Goal: Find specific page/section: Find specific page/section

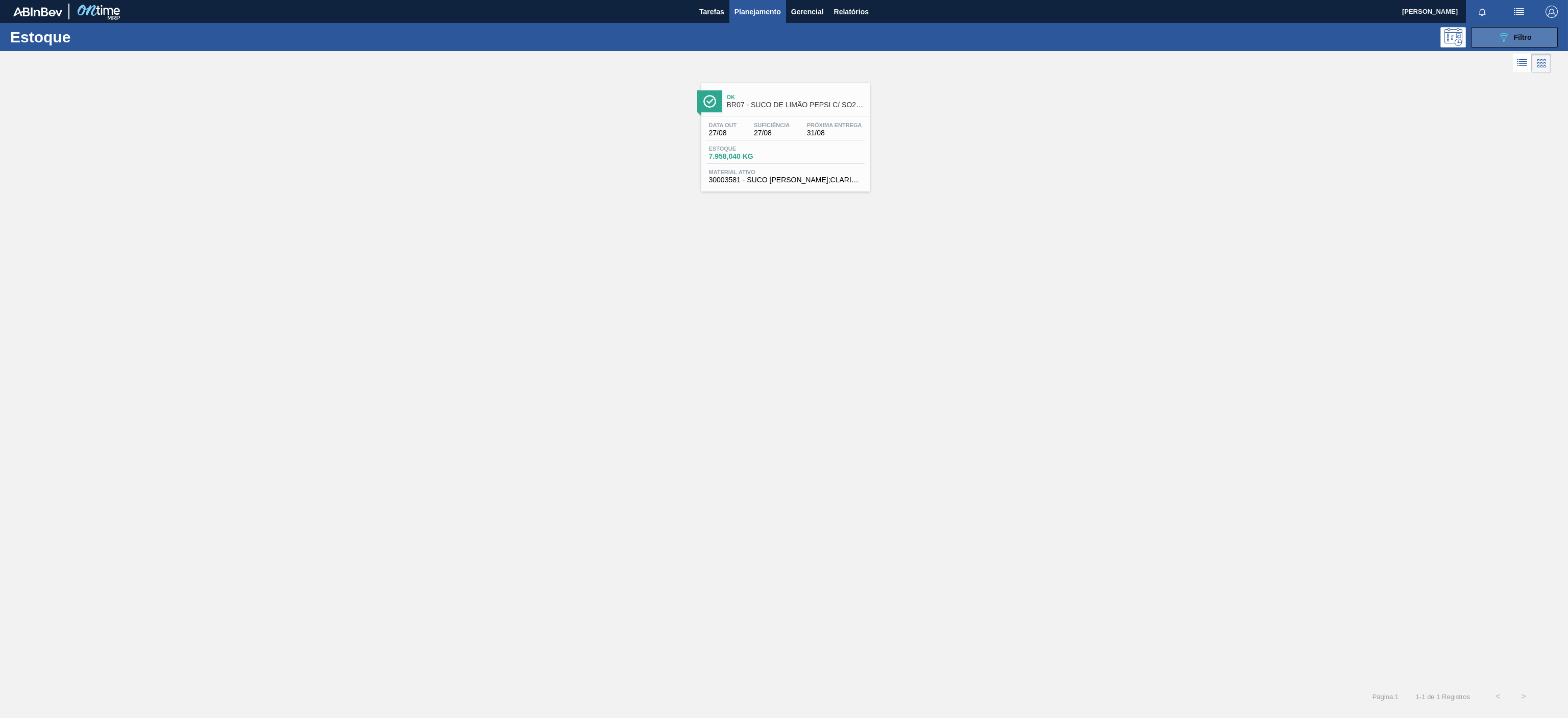
click at [1513, 27] on button "089F7B8B-B2A5-4AFE-B5C0-19BA573D28AC Filtro" at bounding box center [1514, 37] width 87 height 21
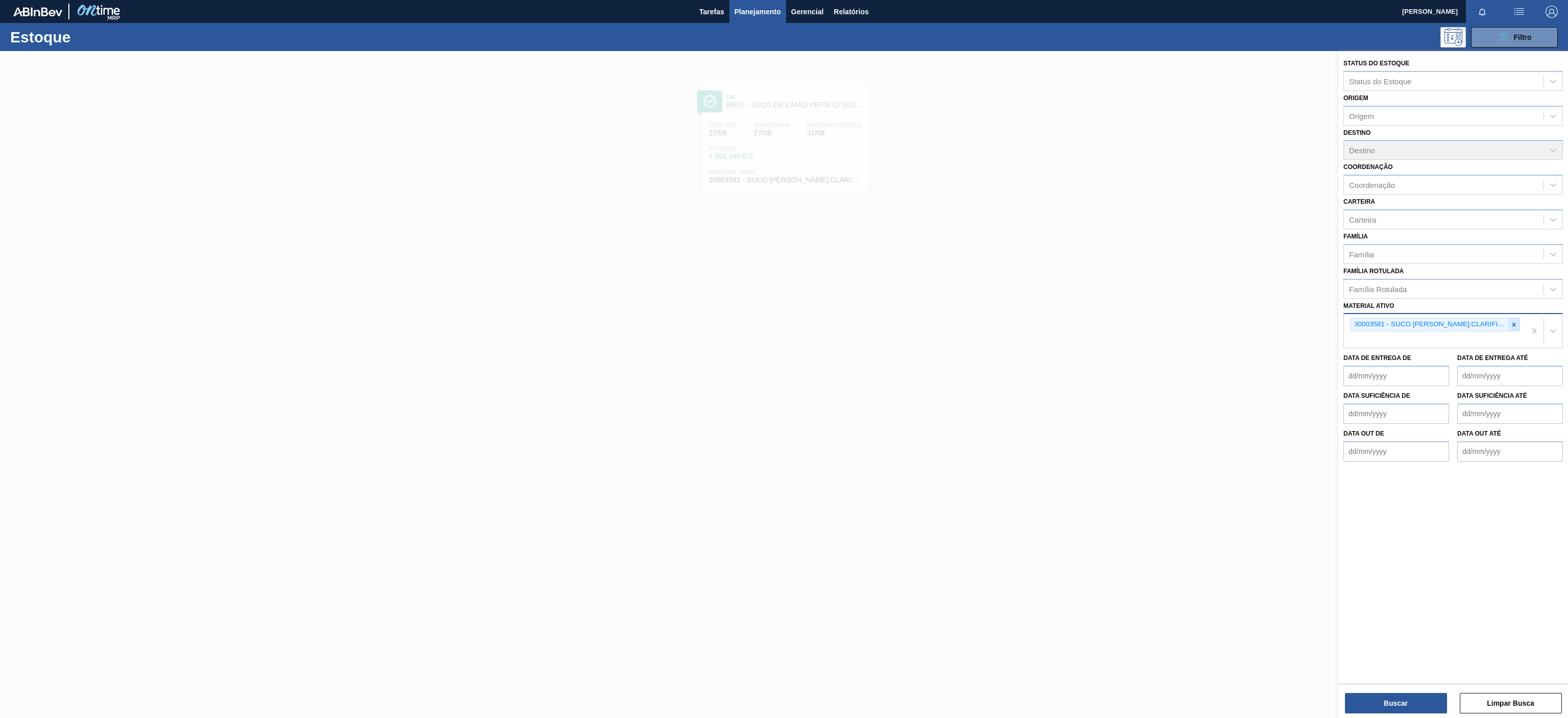
click at [1511, 323] on icon at bounding box center [1514, 325] width 7 height 7
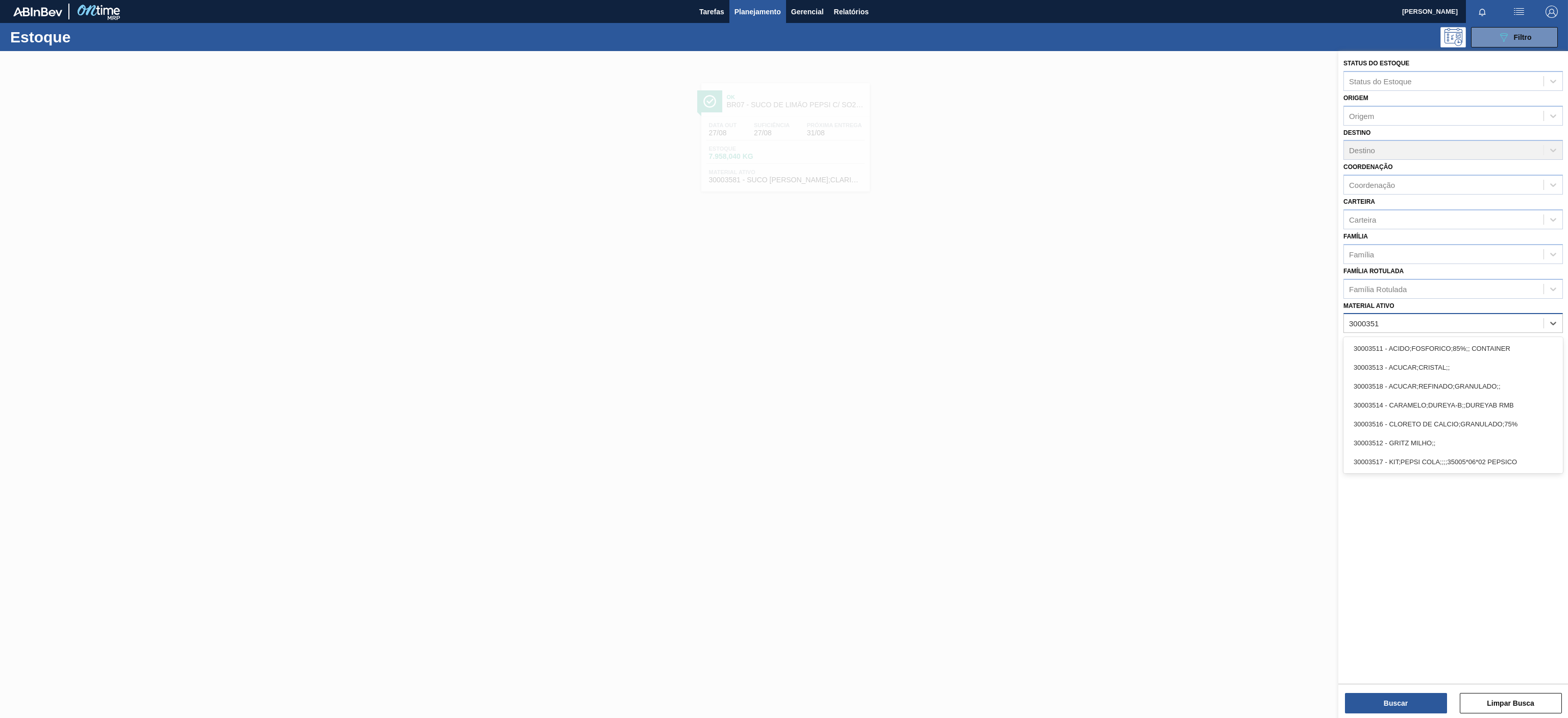
type ativo "30003513"
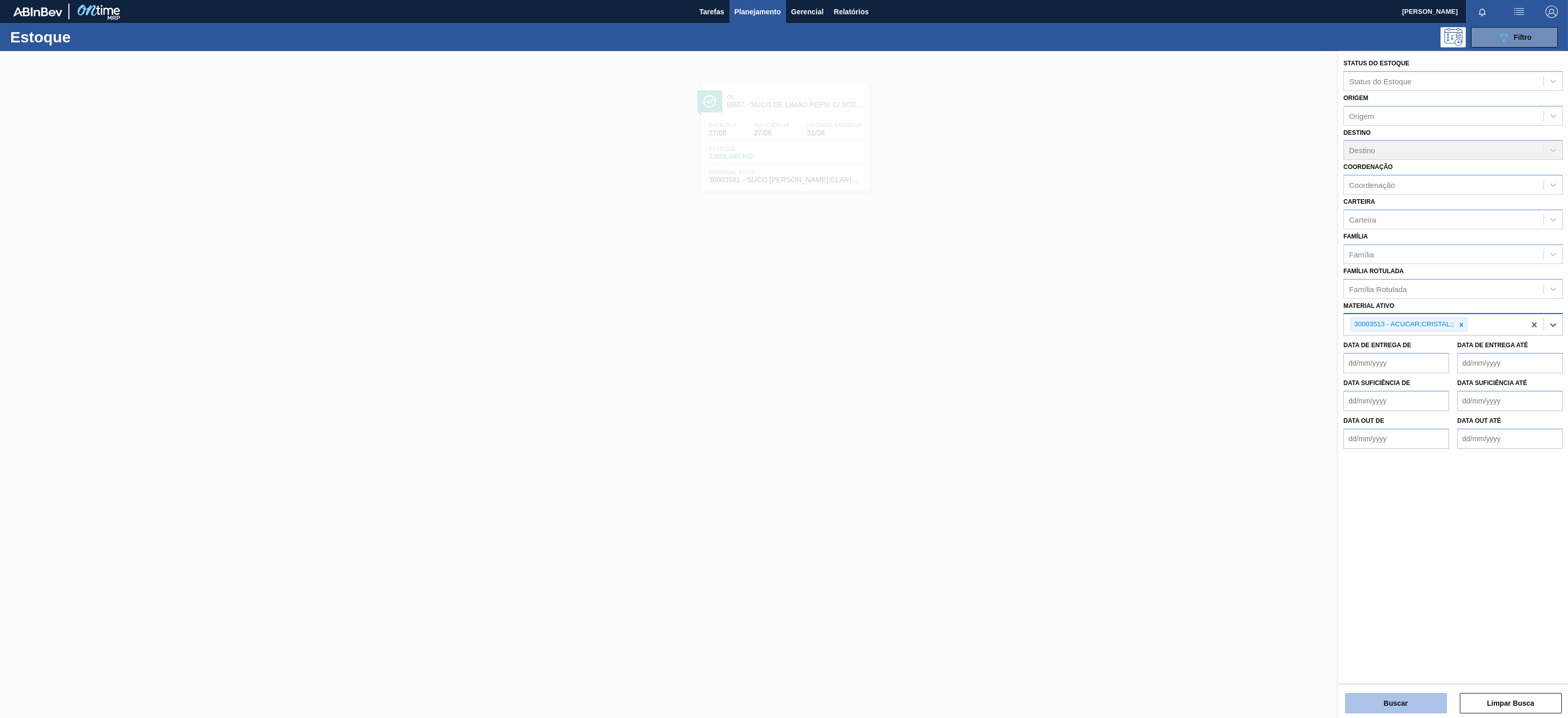
click at [1382, 702] on button "Buscar" at bounding box center [1396, 703] width 102 height 21
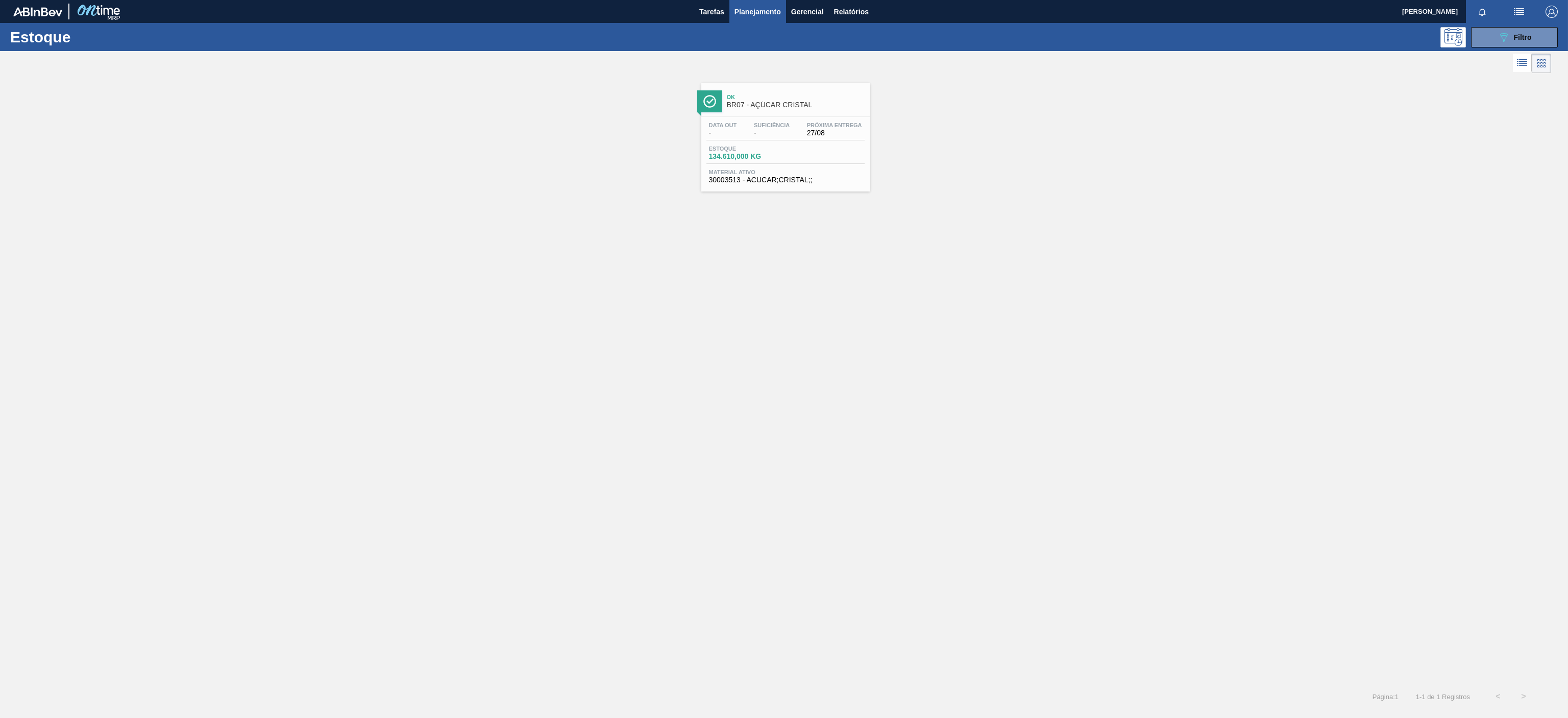
click at [783, 111] on div "Ok BR07 - AÇÚCAR CRISTAL" at bounding box center [796, 102] width 138 height 23
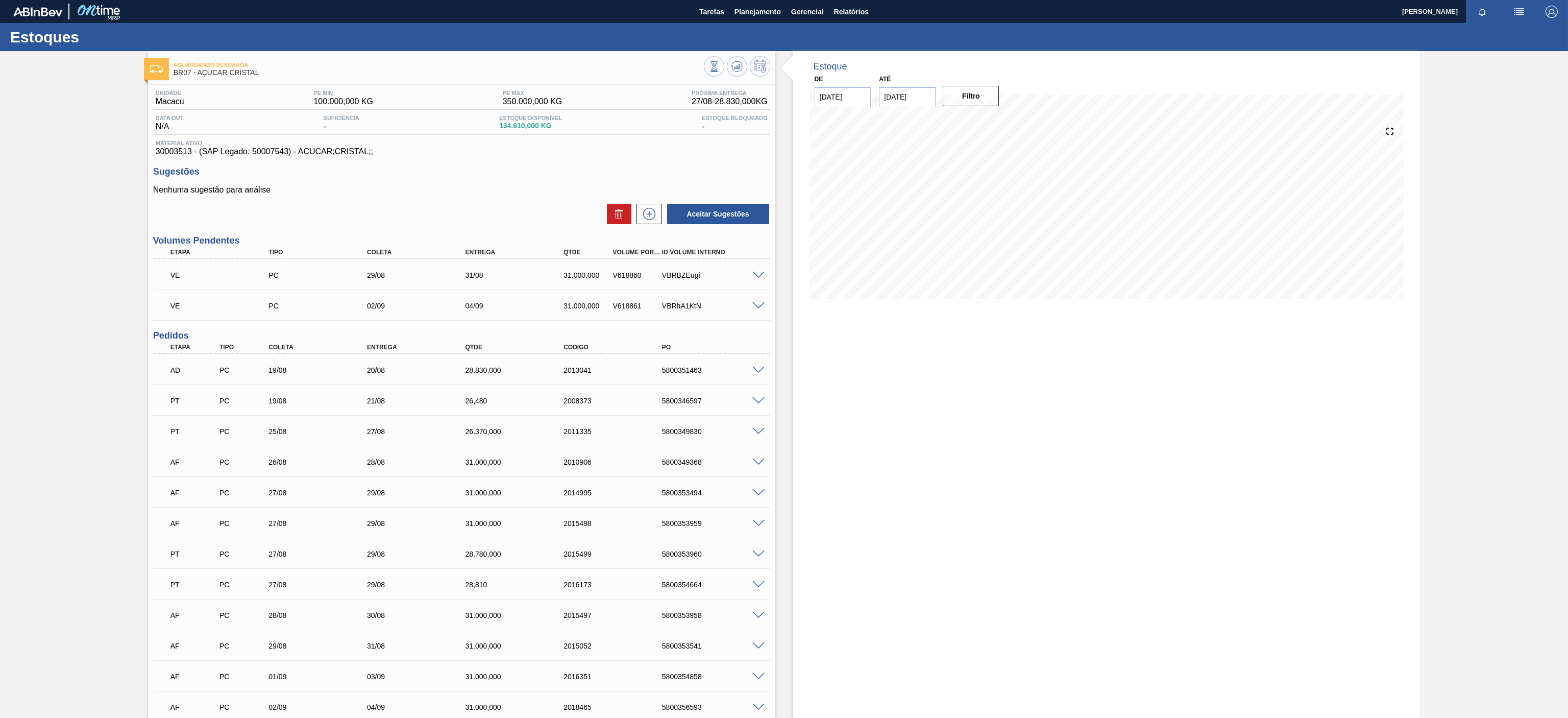
click at [177, 550] on p "PT" at bounding box center [195, 554] width 49 height 8
click at [176, 581] on p "PT" at bounding box center [195, 584] width 49 height 8
